Goal: Information Seeking & Learning: Learn about a topic

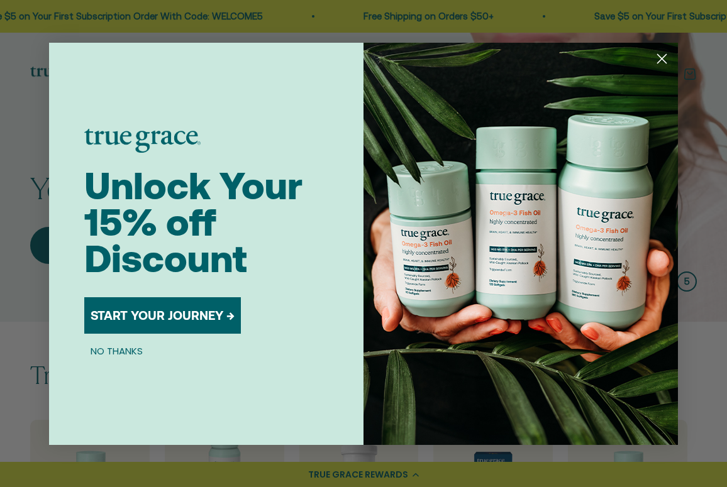
click at [634, 57] on icon "Close dialog" at bounding box center [661, 58] width 9 height 9
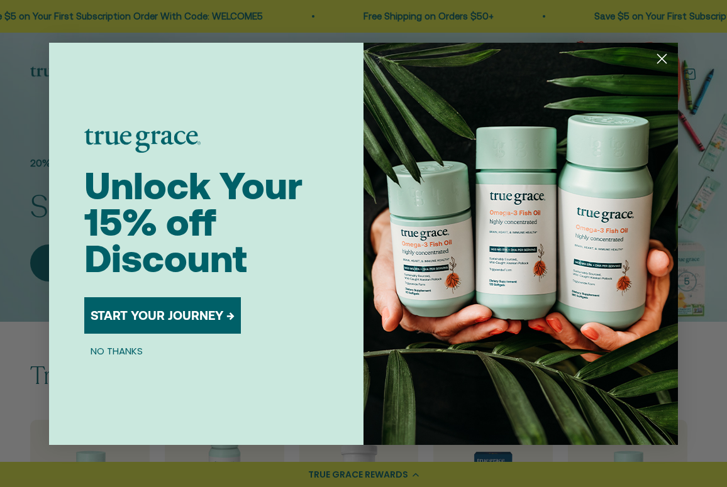
click at [634, 58] on icon "Close dialog" at bounding box center [661, 58] width 9 height 9
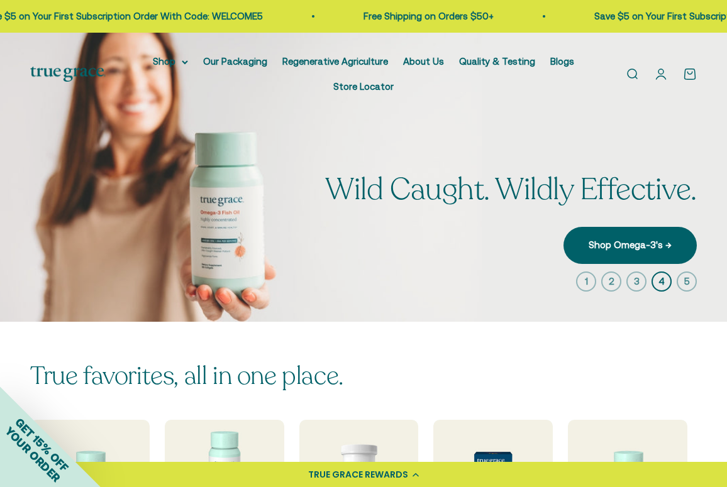
click at [634, 367] on div "True favorites, all in one place. Multivitamins Omega-3's Probiotics Electrolyt…" at bounding box center [363, 451] width 727 height 258
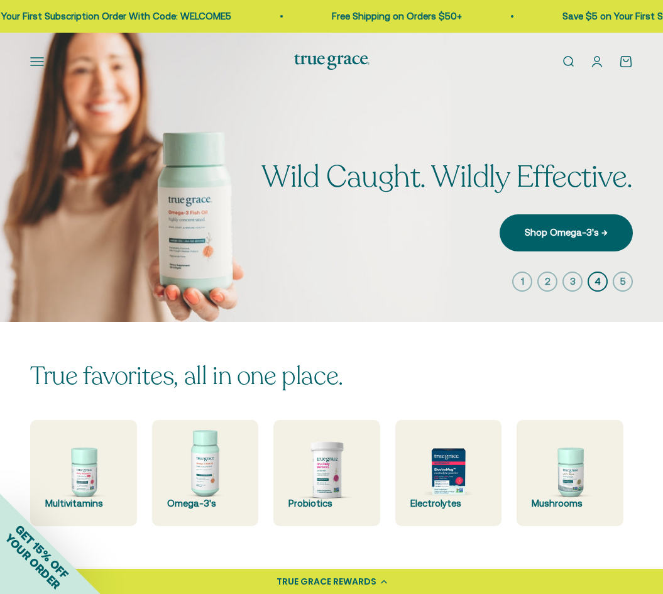
click at [456, 263] on img at bounding box center [331, 177] width 663 height 289
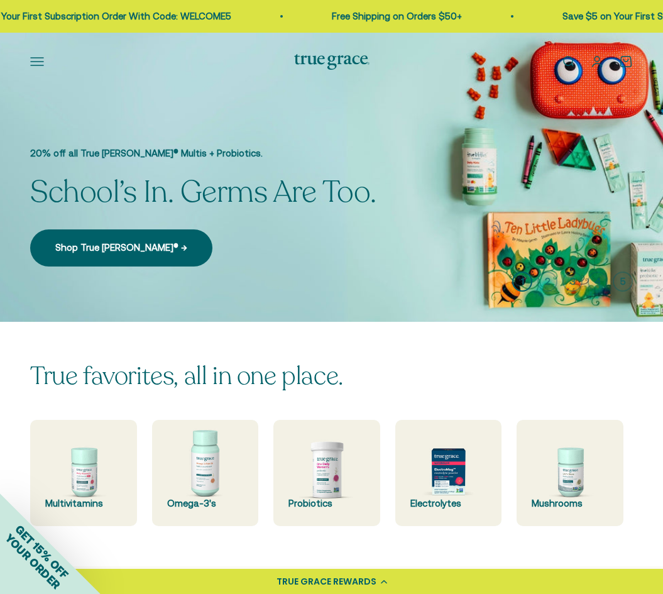
click at [295, 185] on span "School’s In. Germs Are Too." at bounding box center [203, 192] width 346 height 33
click at [549, 284] on icon "button" at bounding box center [547, 282] width 20 height 20
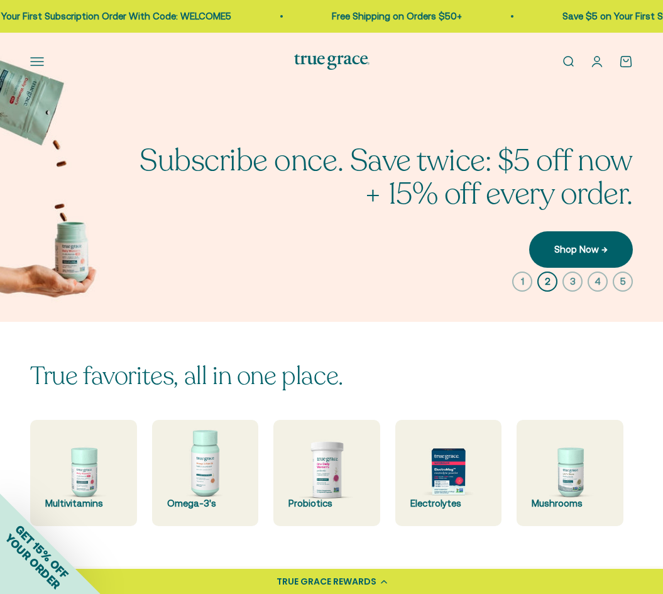
click at [571, 278] on icon "button" at bounding box center [573, 282] width 20 height 20
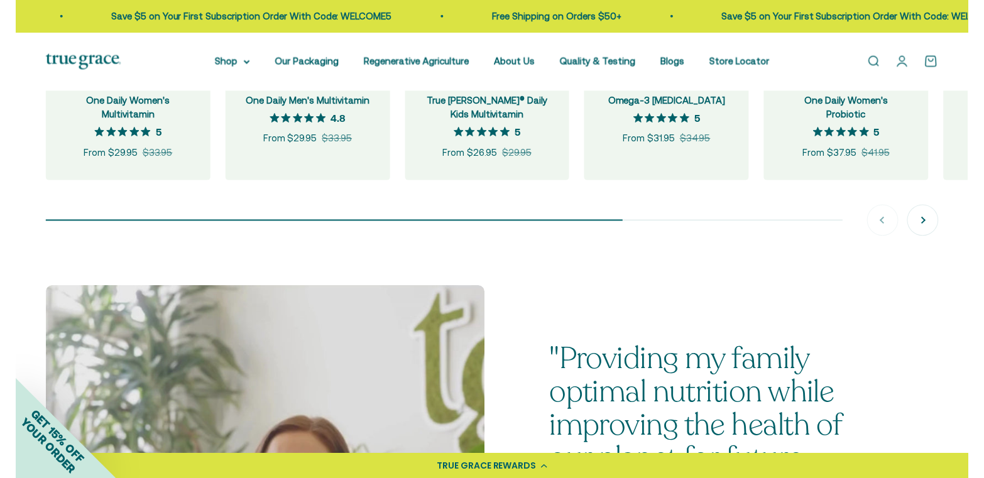
scroll to position [1476, 0]
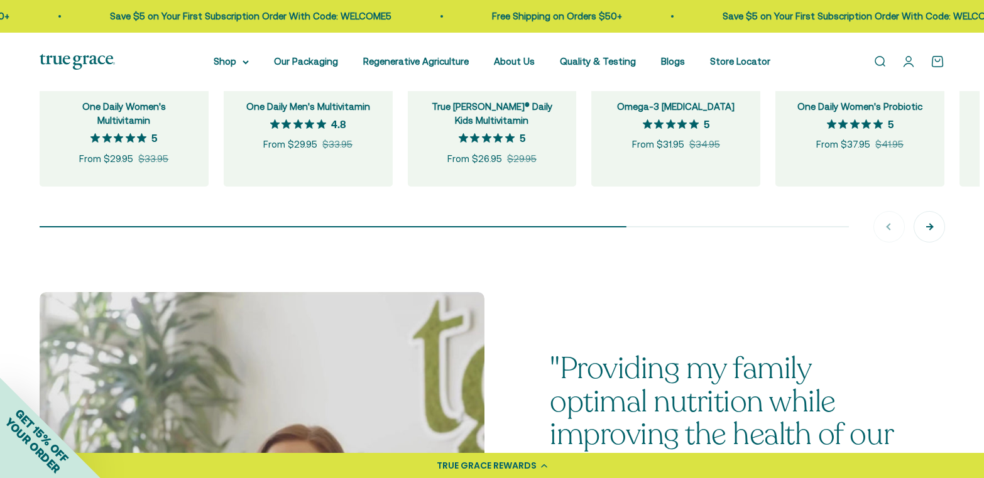
click at [676, 242] on button "Next" at bounding box center [929, 227] width 30 height 30
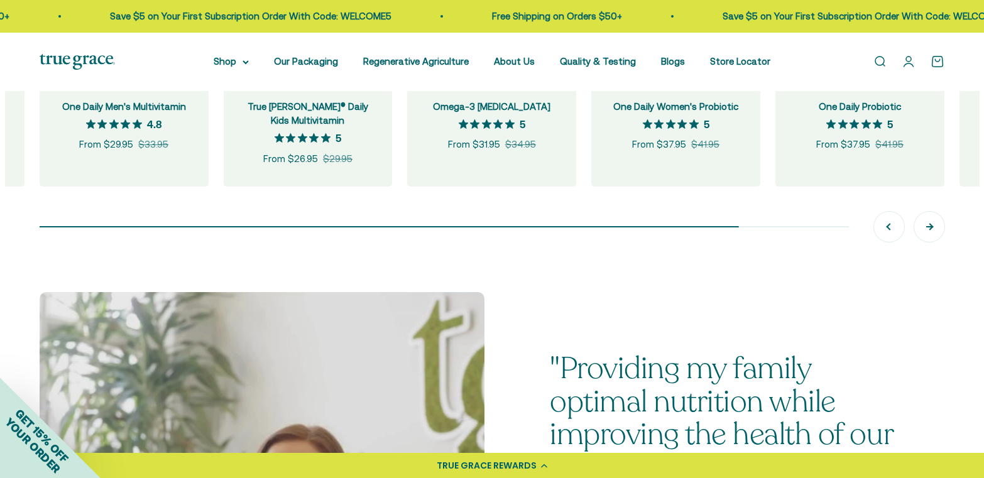
click at [676, 242] on button "Next" at bounding box center [929, 227] width 30 height 30
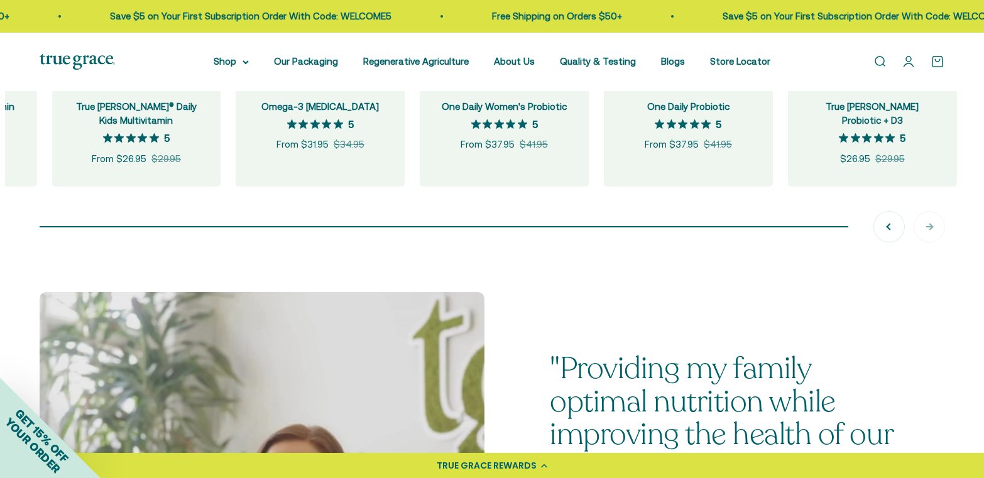
scroll to position [0, 368]
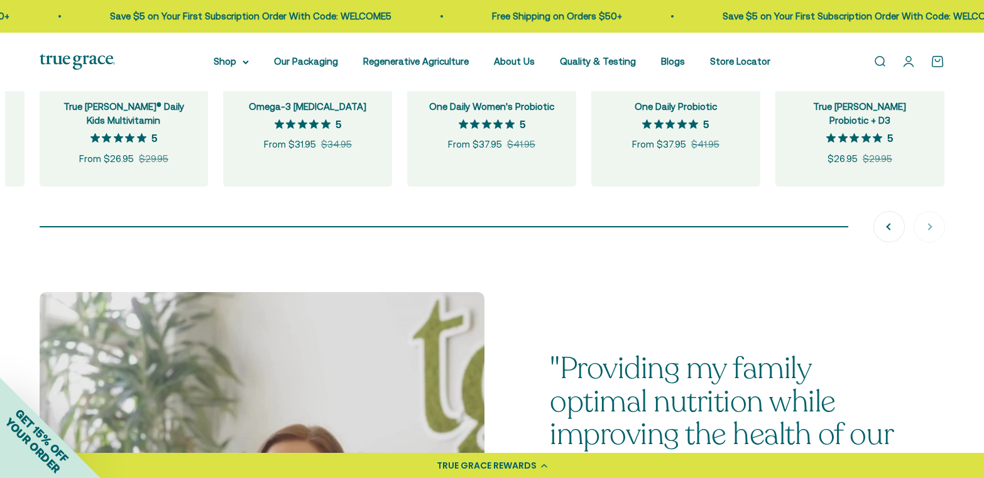
click at [676, 242] on div "Previous Next" at bounding box center [909, 227] width 70 height 30
click at [676, 242] on button "Previous" at bounding box center [889, 227] width 30 height 30
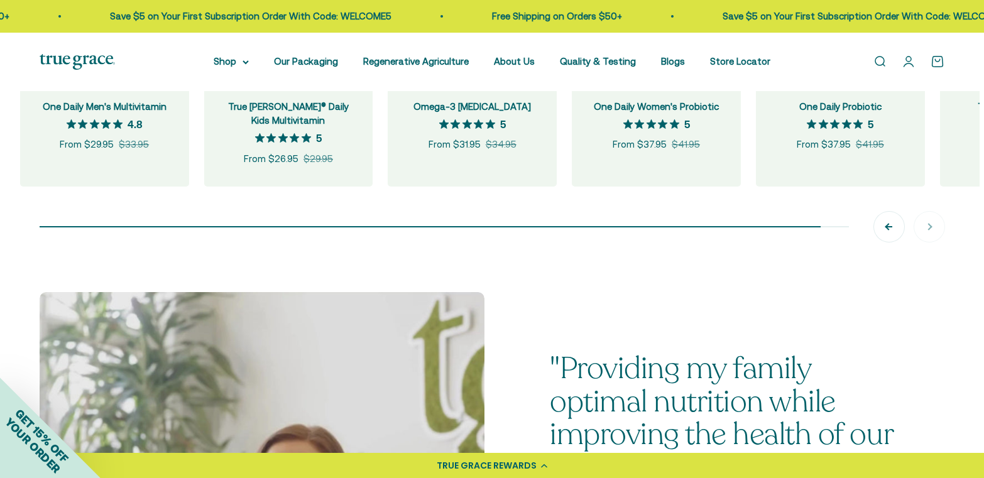
click at [676, 242] on button "Previous" at bounding box center [889, 227] width 30 height 30
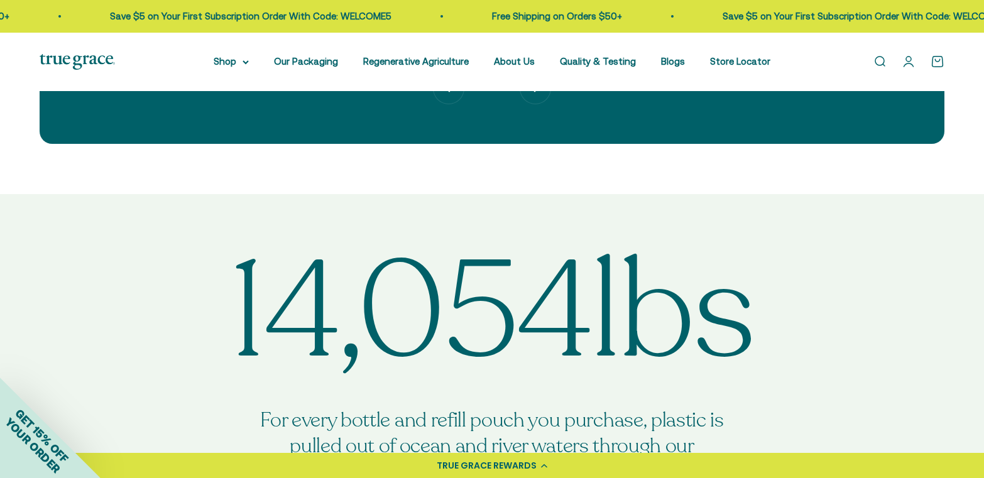
scroll to position [3432, 0]
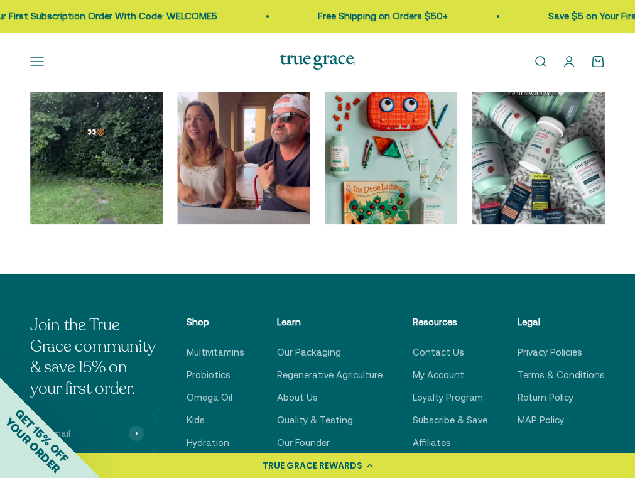
click at [8, 321] on div "Join the True Grace community & save 15% on your first order. E-mail Subscribe …" at bounding box center [317, 457] width 635 height 364
click at [8, 189] on div at bounding box center [317, 178] width 635 height 173
click at [57, 265] on div at bounding box center [317, 178] width 635 height 173
click at [63, 188] on div "Go to Instagram post" at bounding box center [96, 158] width 133 height 133
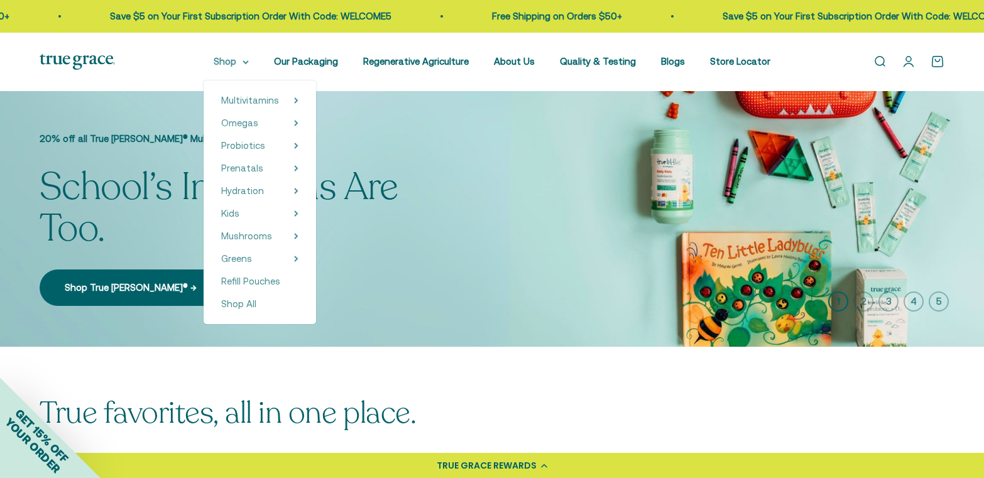
click at [242, 58] on summary "Shop" at bounding box center [231, 61] width 35 height 15
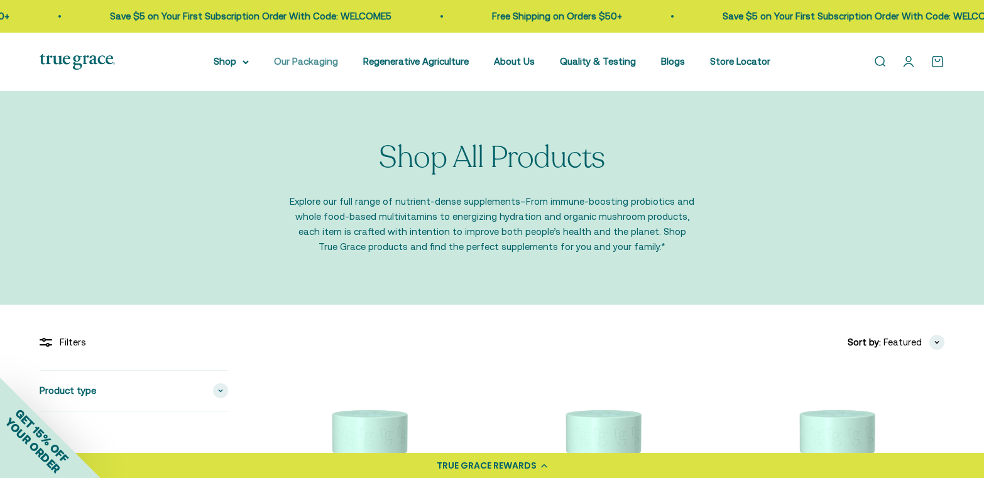
click at [309, 63] on link "Our Packaging" at bounding box center [306, 61] width 64 height 11
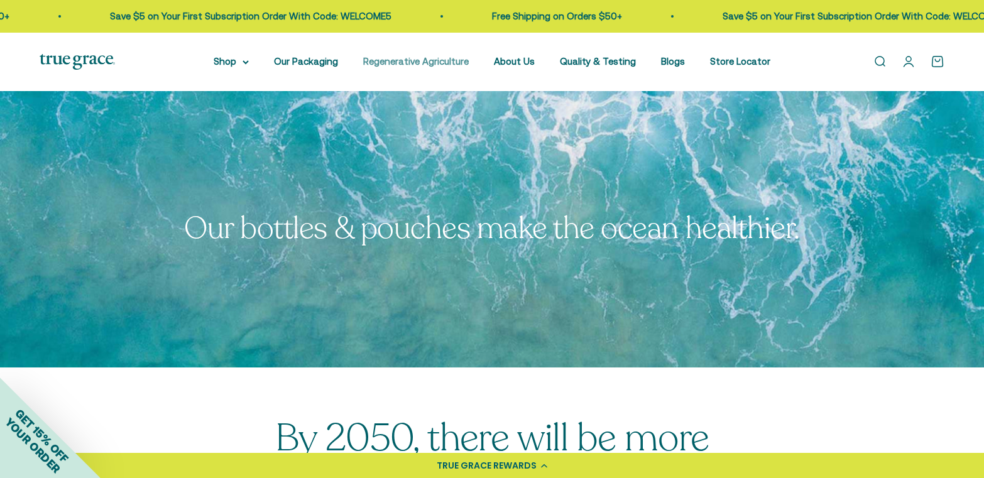
click at [398, 60] on link "Regenerative Agriculture" at bounding box center [416, 61] width 106 height 11
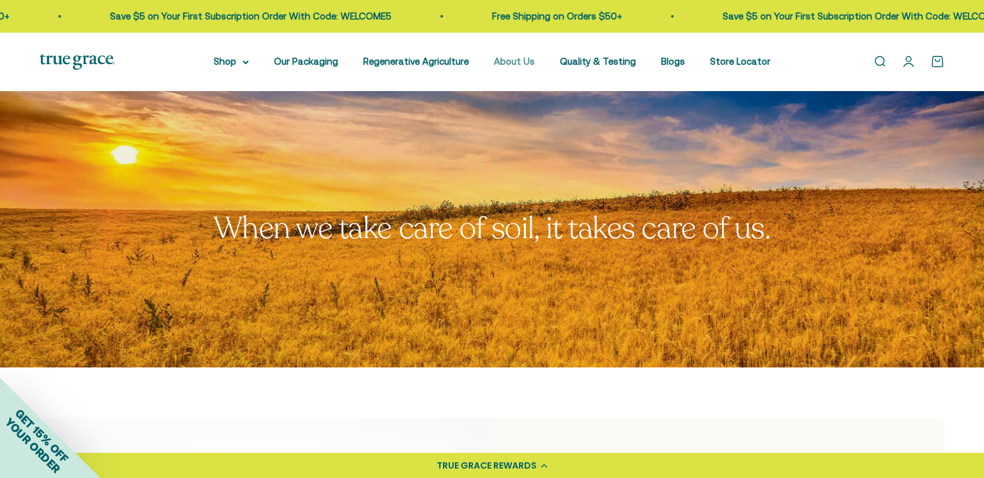
click at [508, 62] on link "About Us" at bounding box center [514, 61] width 41 height 11
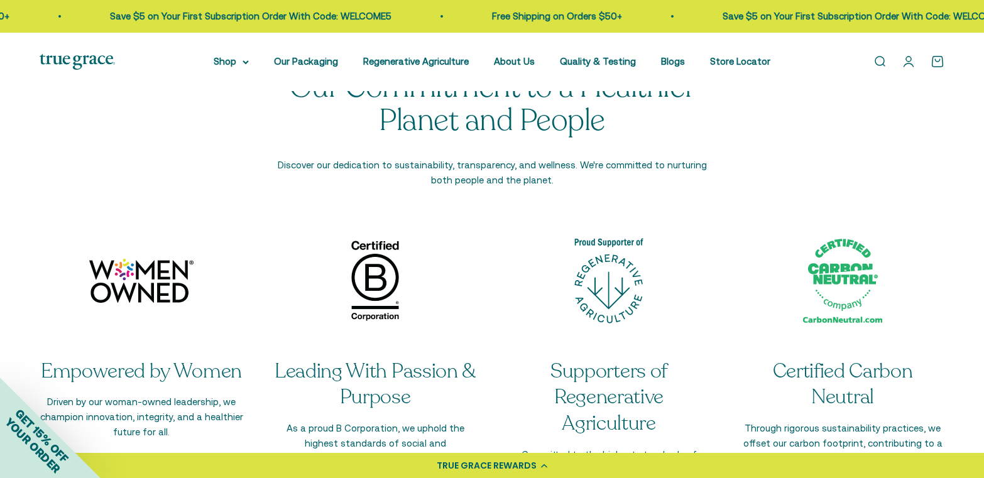
scroll to position [2275, 0]
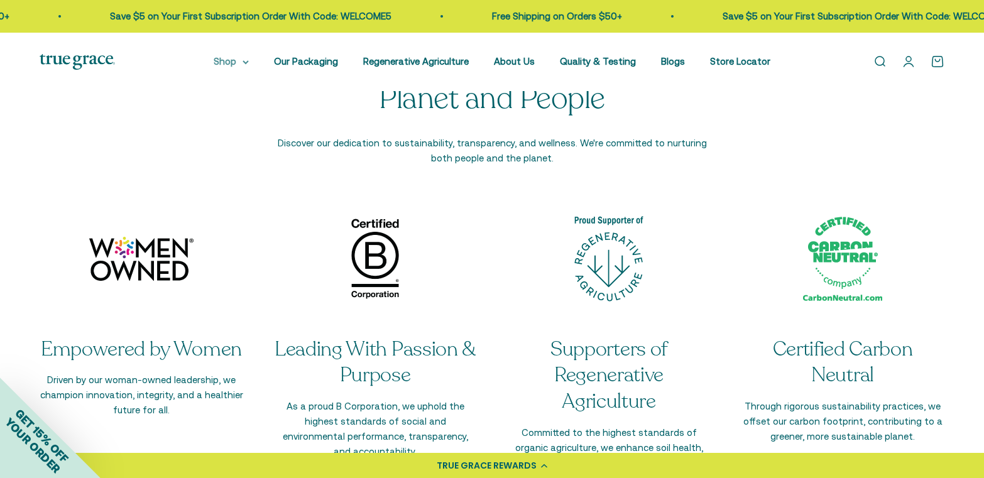
click at [239, 62] on summary "Shop" at bounding box center [231, 61] width 35 height 15
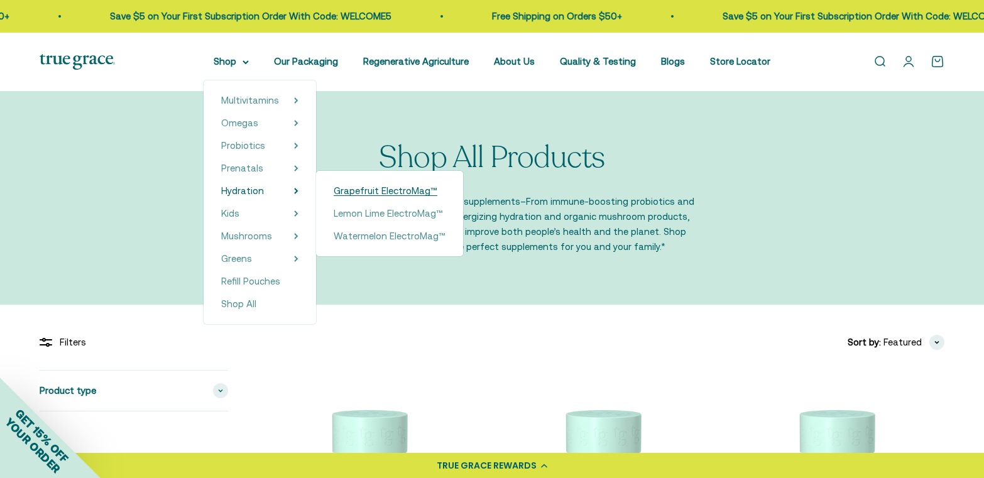
click at [349, 188] on span "Grapefruit ElectroMag™" at bounding box center [386, 190] width 104 height 11
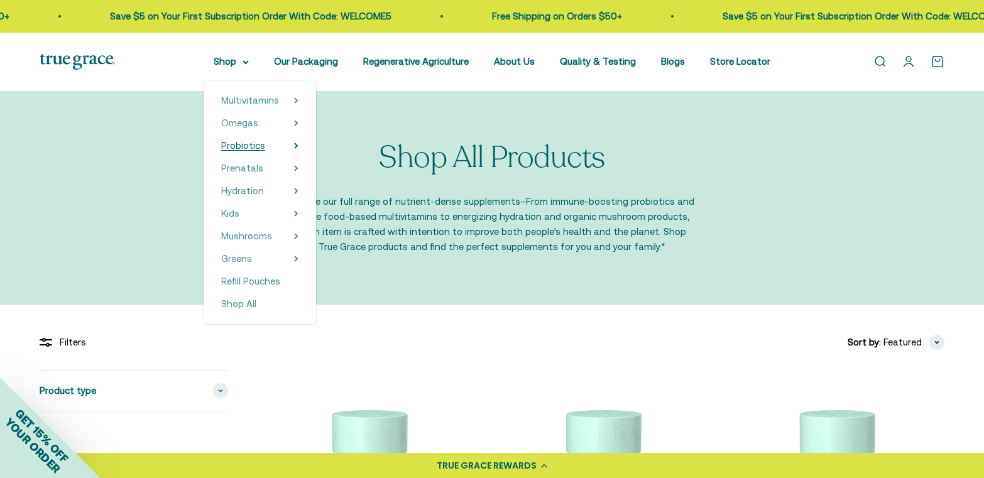
click at [255, 145] on span "Probiotics" at bounding box center [243, 145] width 44 height 11
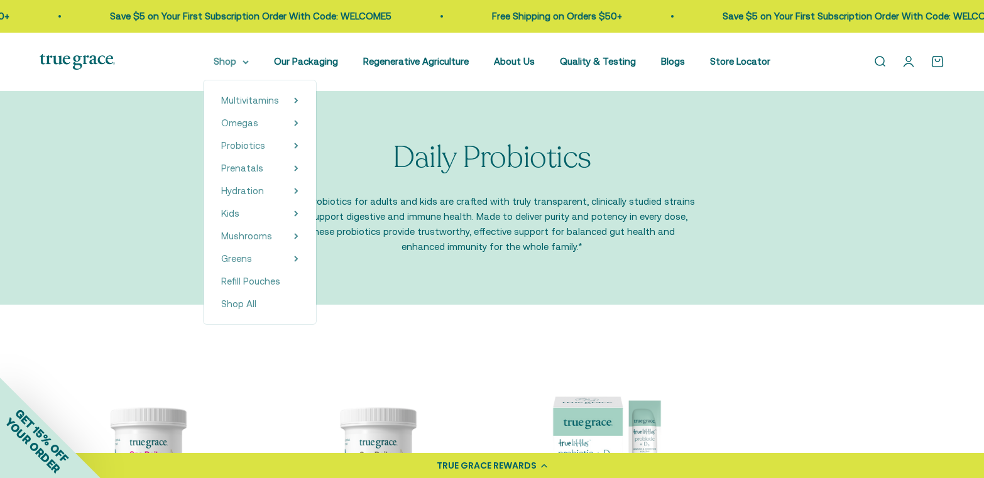
click at [229, 60] on summary "Shop" at bounding box center [231, 61] width 35 height 15
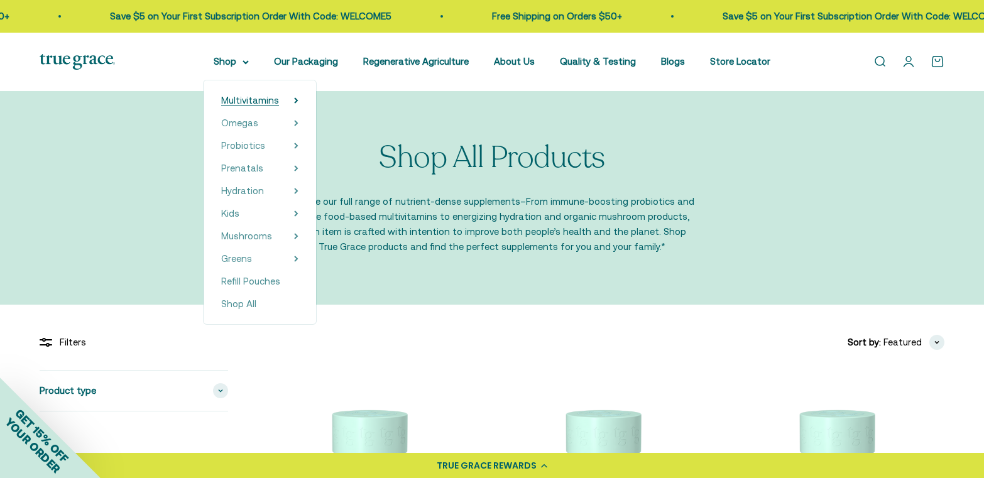
click at [243, 99] on span "Multivitamins" at bounding box center [250, 100] width 58 height 11
